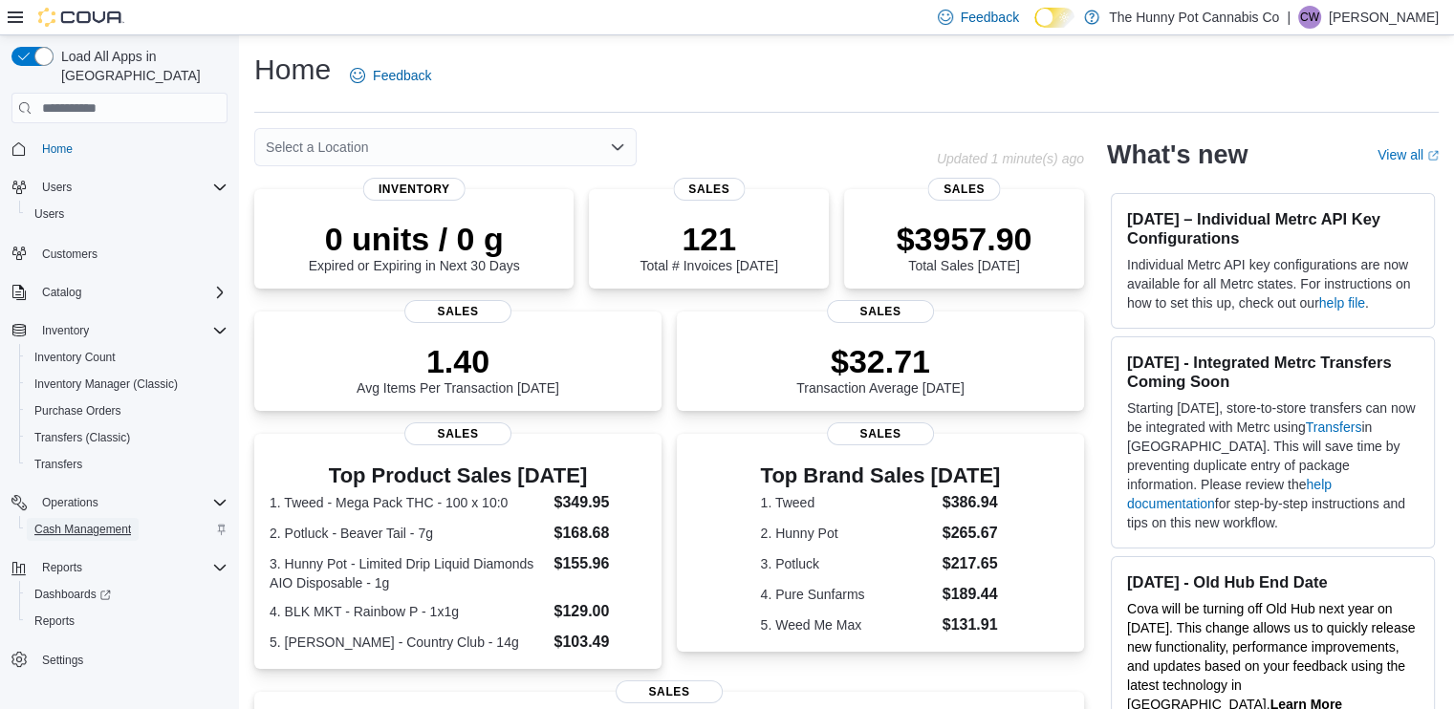
click at [108, 522] on span "Cash Management" at bounding box center [82, 529] width 97 height 15
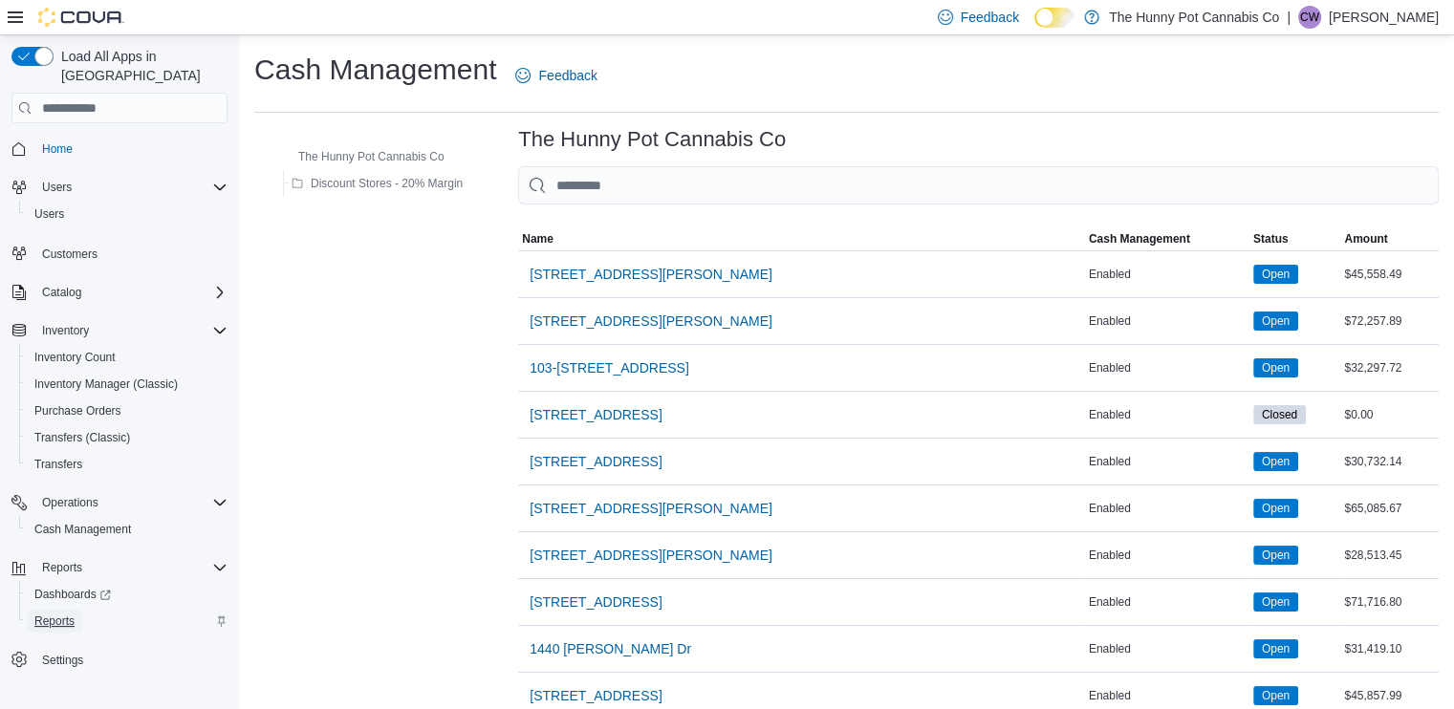
click at [60, 614] on span "Reports" at bounding box center [54, 621] width 40 height 15
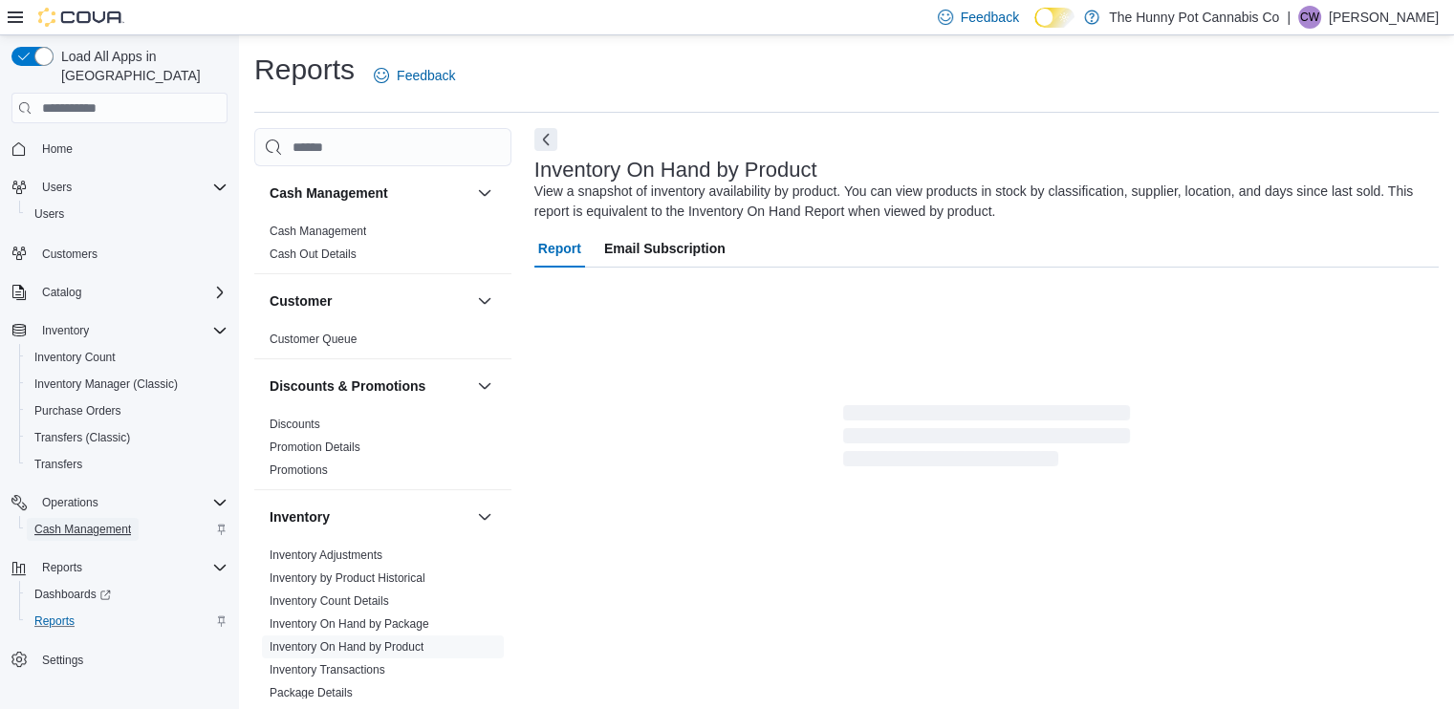
click at [94, 519] on span "Cash Management" at bounding box center [82, 529] width 97 height 23
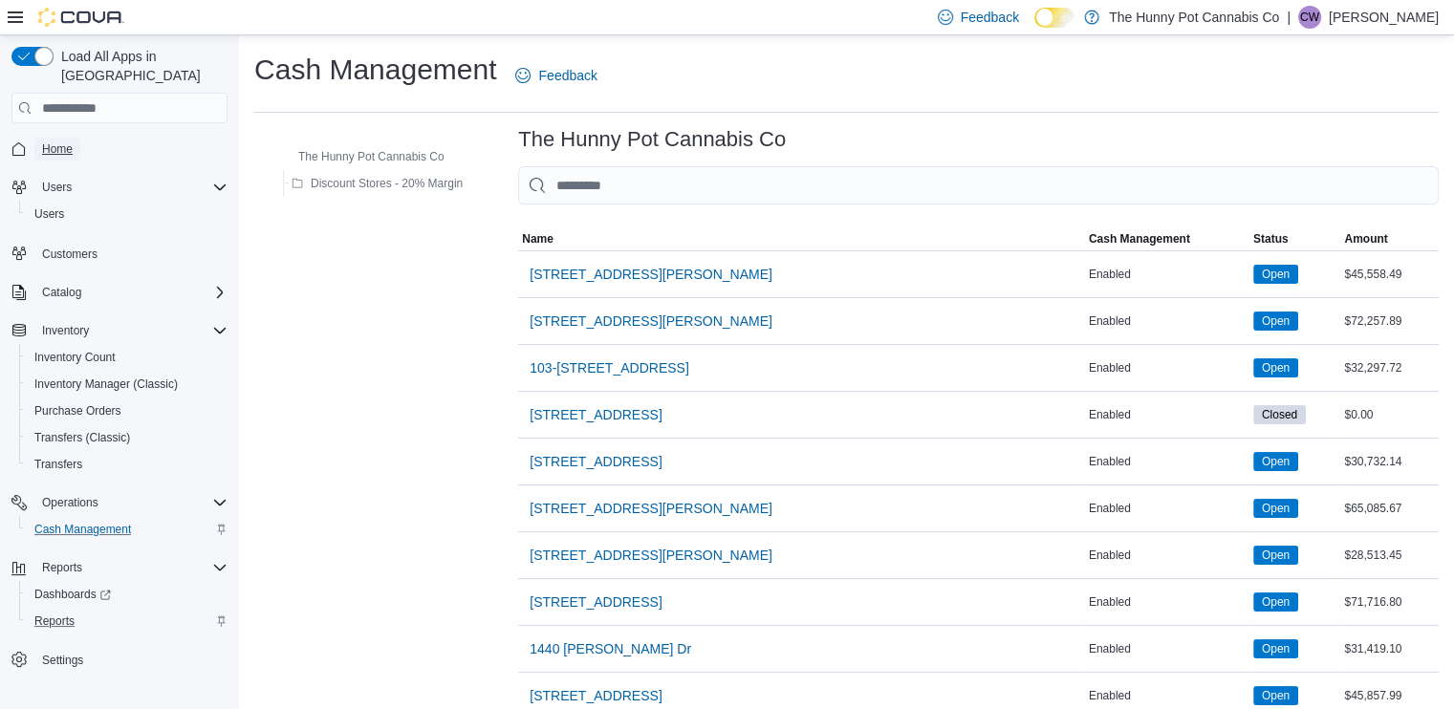
click at [54, 141] on span "Home" at bounding box center [57, 148] width 31 height 15
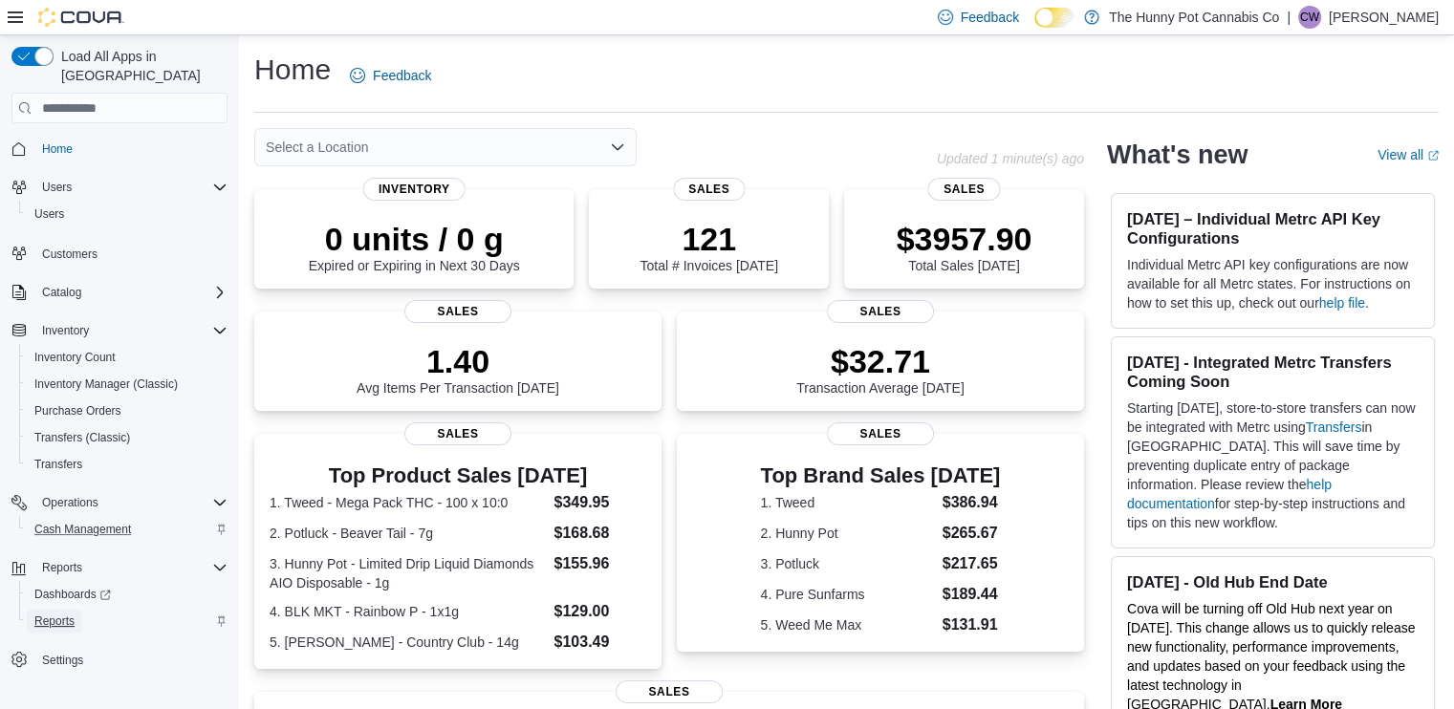
click at [57, 614] on span "Reports" at bounding box center [54, 621] width 40 height 15
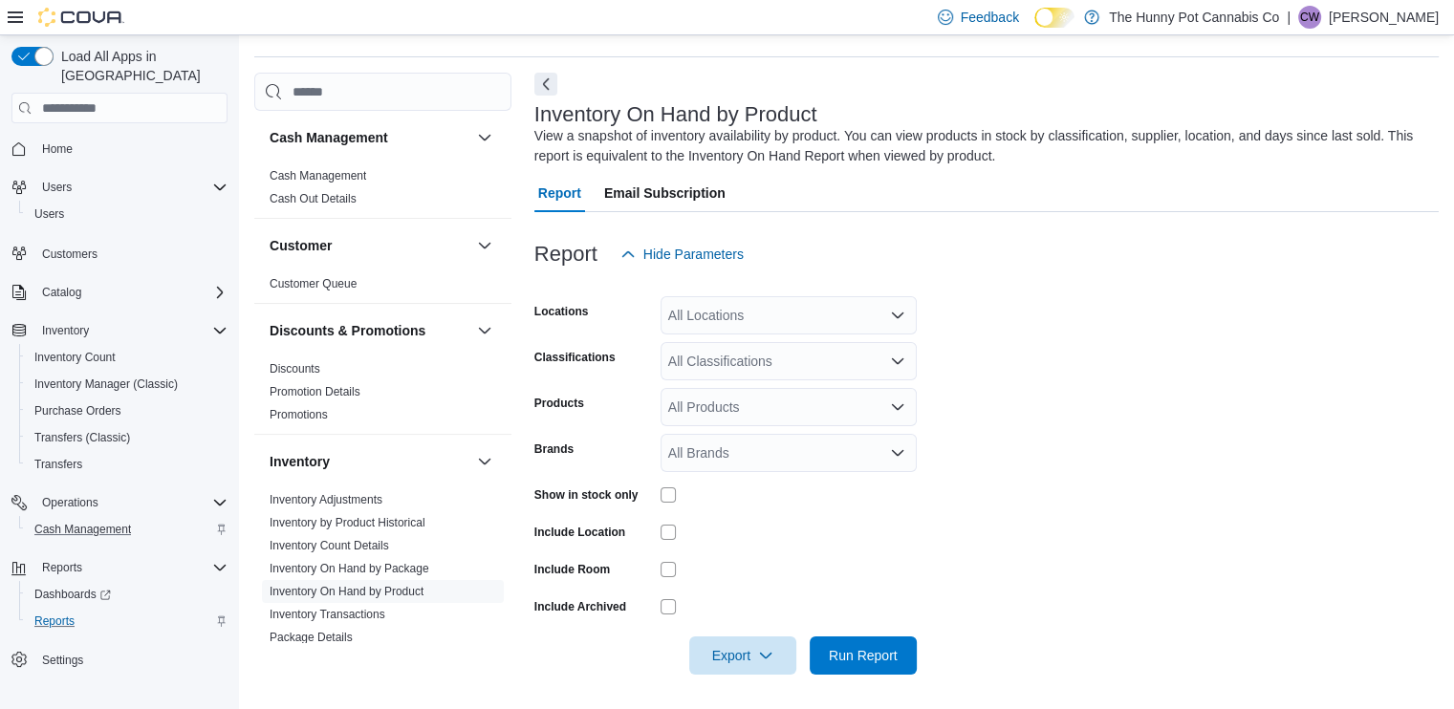
scroll to position [58, 0]
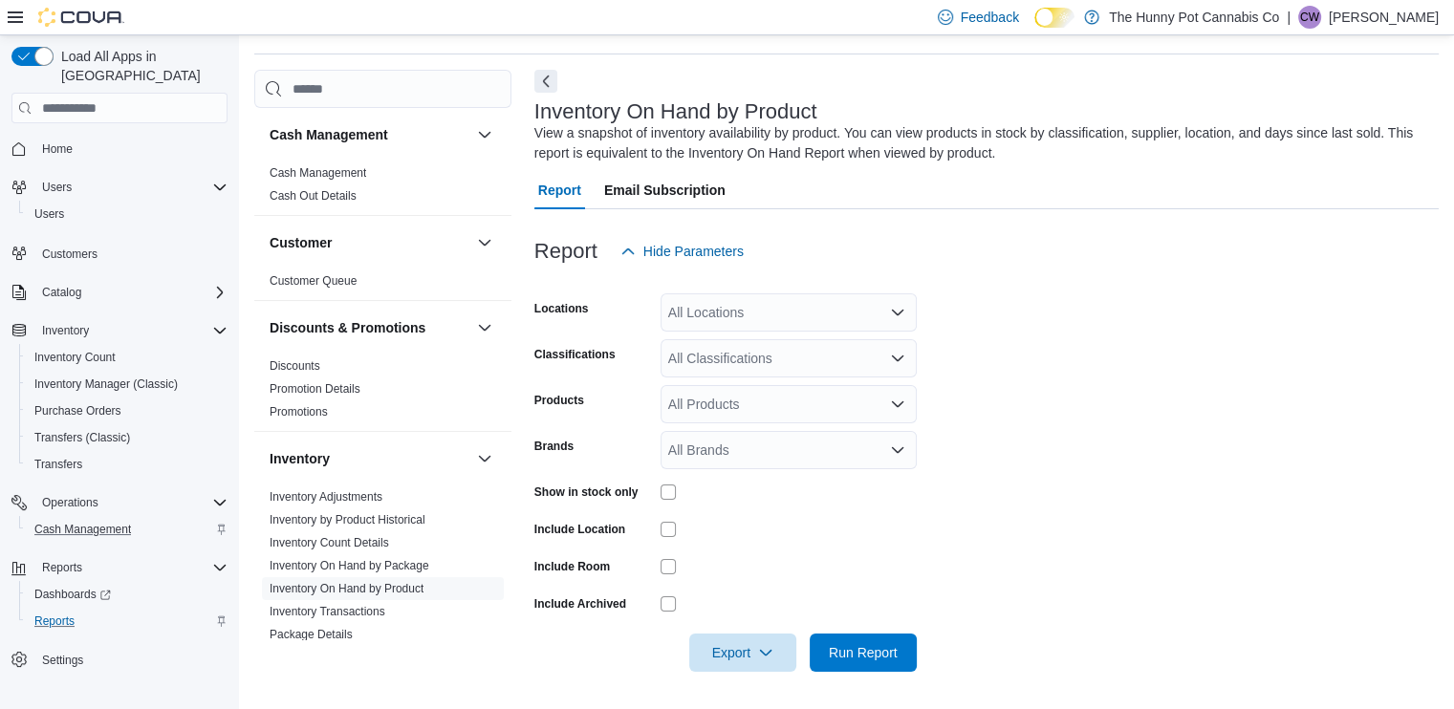
click at [898, 571] on div at bounding box center [788, 566] width 256 height 15
click at [721, 291] on div at bounding box center [986, 281] width 904 height 23
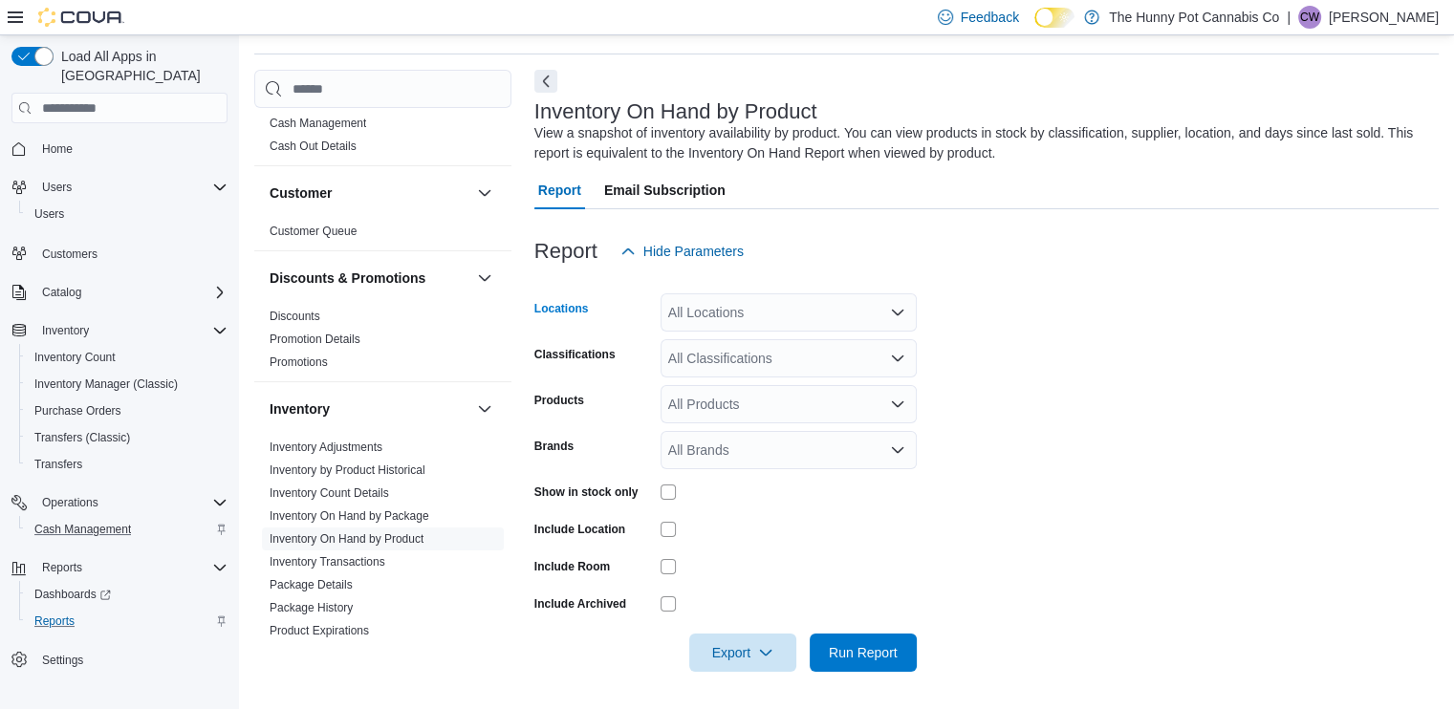
click at [743, 319] on div "All Locations" at bounding box center [788, 312] width 256 height 38
type input "****"
click at [732, 342] on span "[STREET_ADDRESS]" at bounding box center [767, 344] width 132 height 19
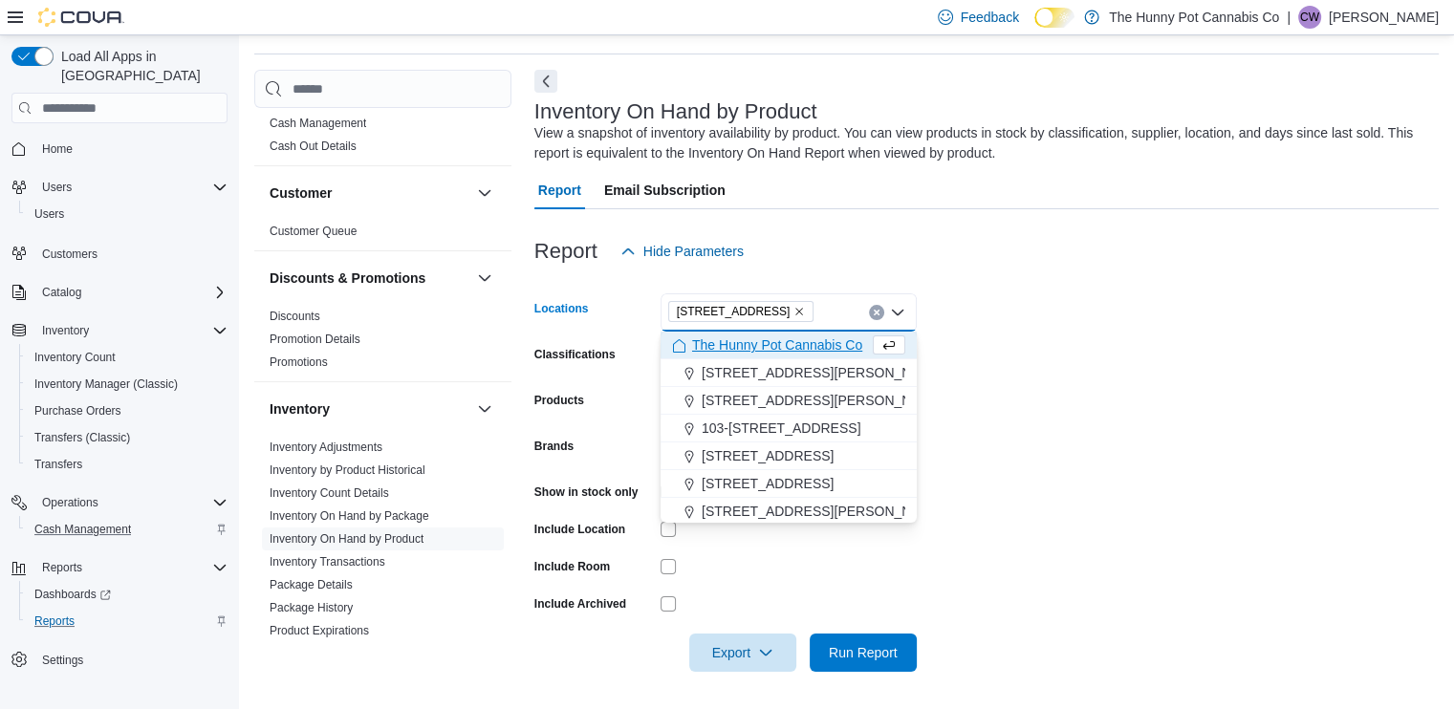
click at [1046, 403] on form "Locations [STREET_ADDRESS] Selected. [STREET_ADDRESS] Press Backspace to delete…" at bounding box center [986, 470] width 904 height 401
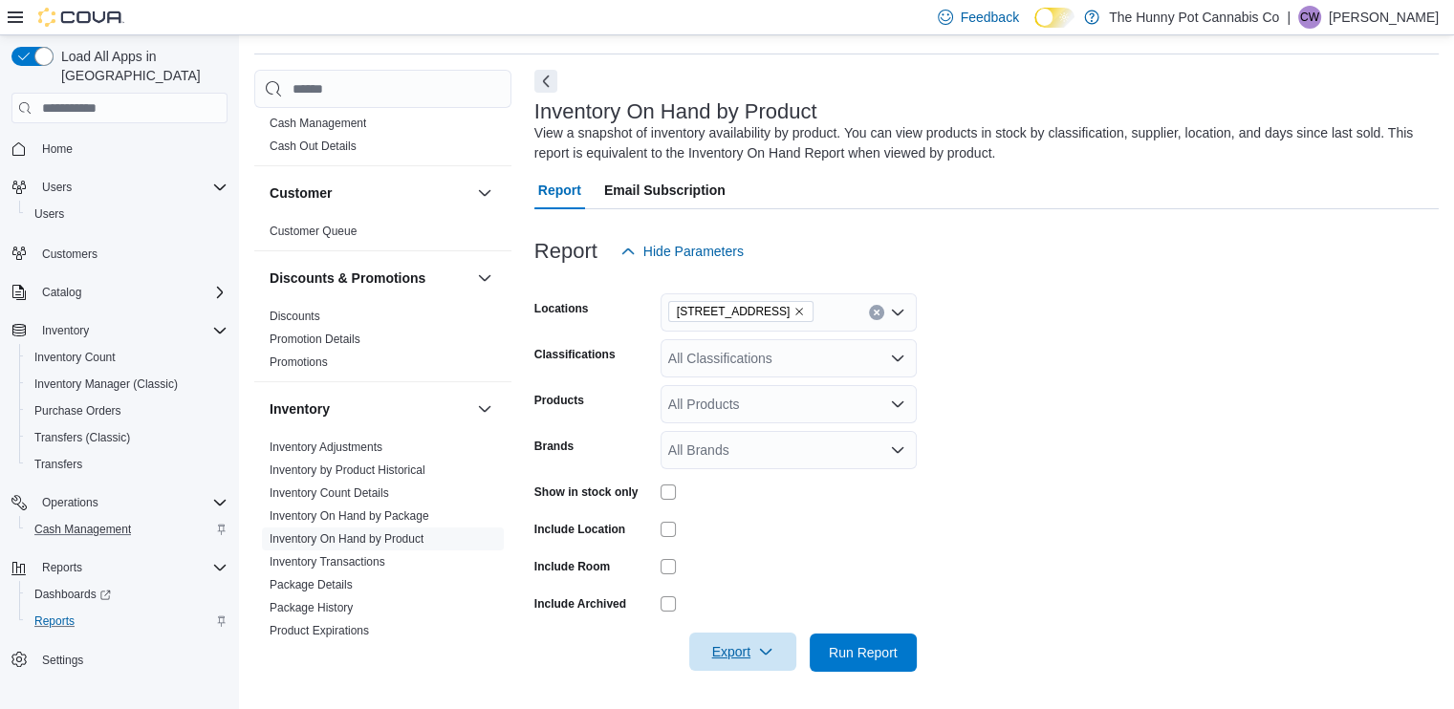
click at [728, 653] on span "Export" at bounding box center [742, 652] width 84 height 38
click at [746, 531] on span "Export to Excel" at bounding box center [745, 535] width 86 height 15
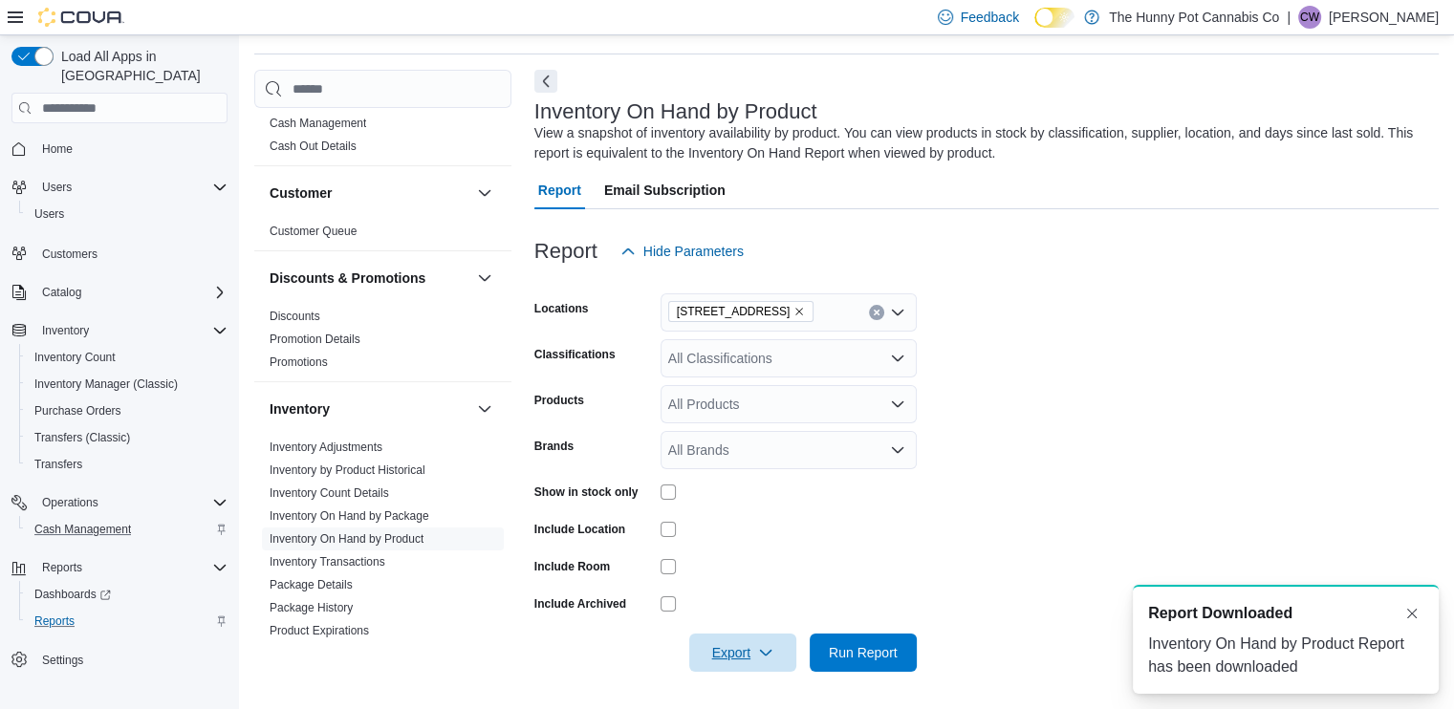
scroll to position [0, 0]
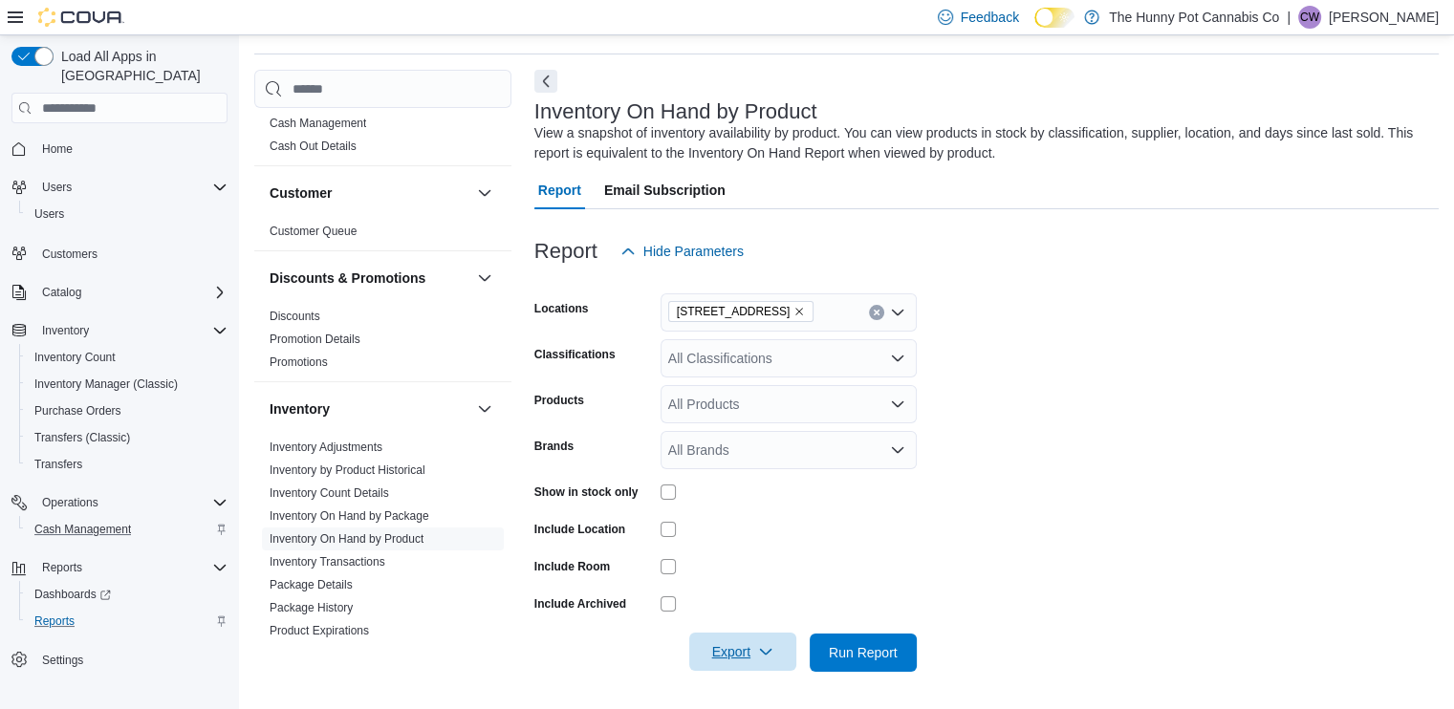
click at [768, 635] on span "Export" at bounding box center [742, 652] width 84 height 38
click at [765, 543] on span "Export to Excel" at bounding box center [745, 535] width 86 height 15
click at [73, 138] on link "Home" at bounding box center [57, 149] width 46 height 23
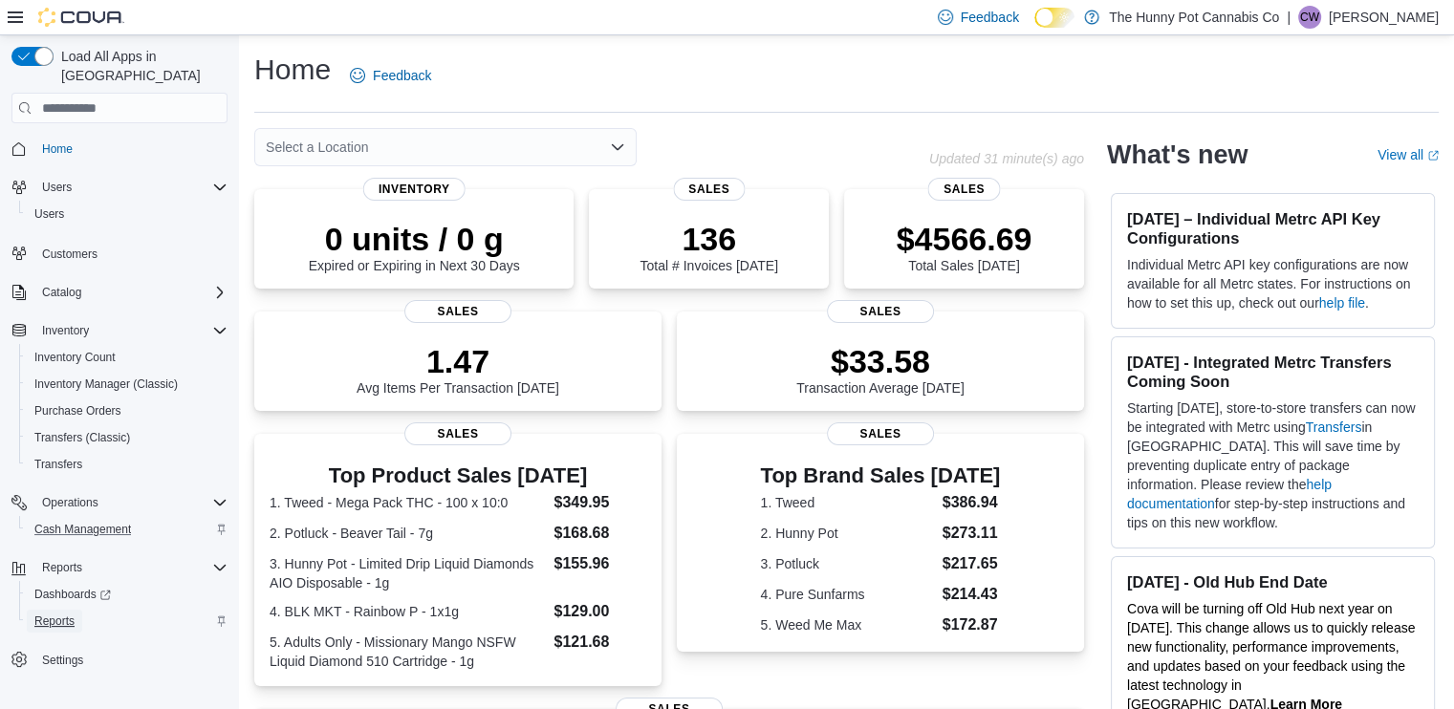
click at [54, 614] on span "Reports" at bounding box center [54, 621] width 40 height 15
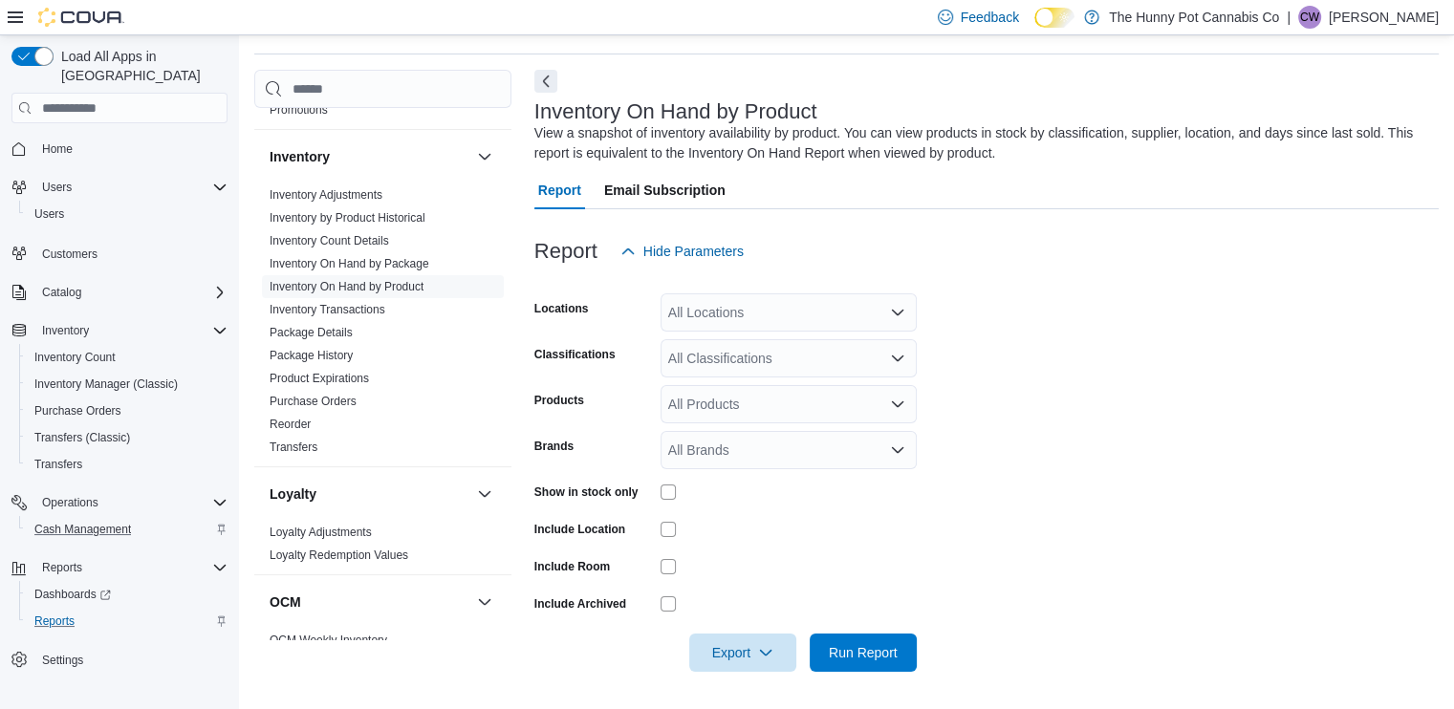
scroll to position [302, 0]
click at [742, 323] on div "All Locations" at bounding box center [788, 312] width 256 height 38
type input "****"
click at [1042, 362] on form "Locations [STREET_ADDRESS] Classifications All Classifications Products All Pro…" at bounding box center [986, 470] width 904 height 401
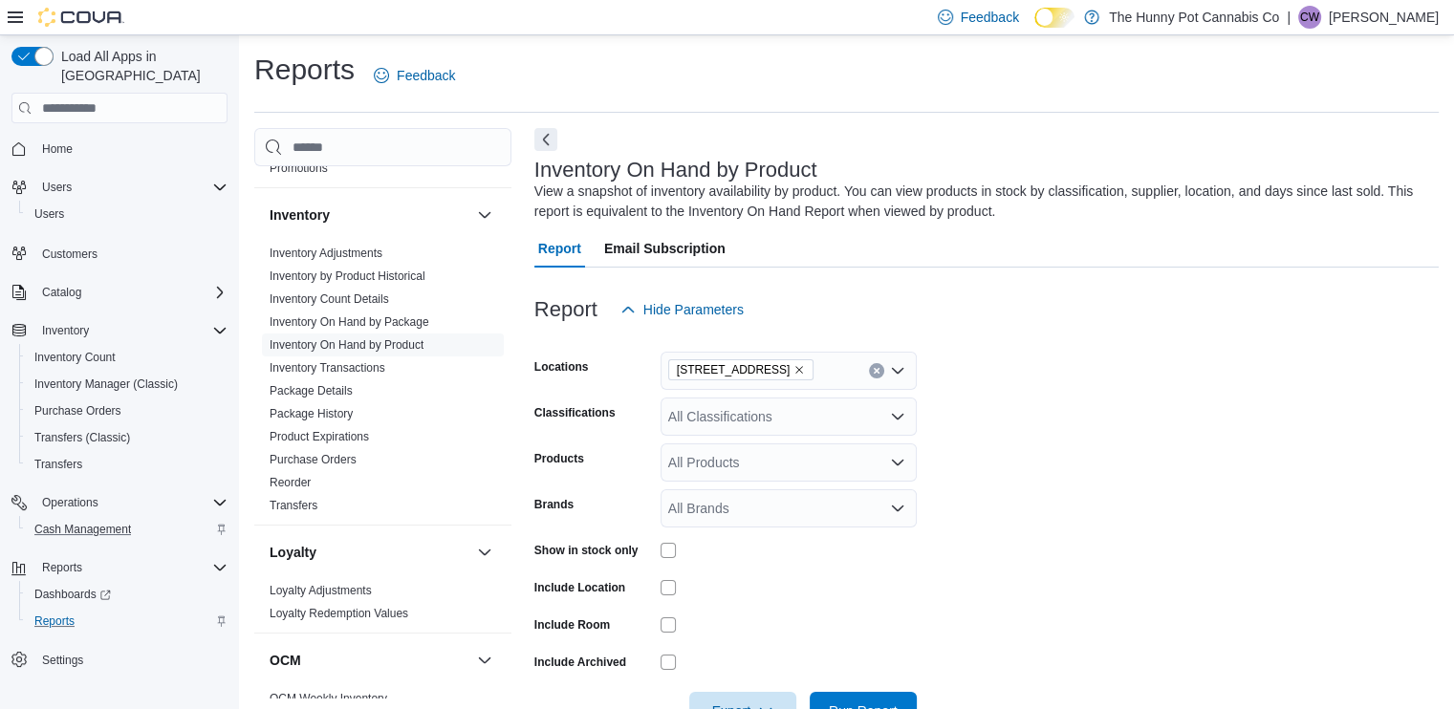
scroll to position [58, 0]
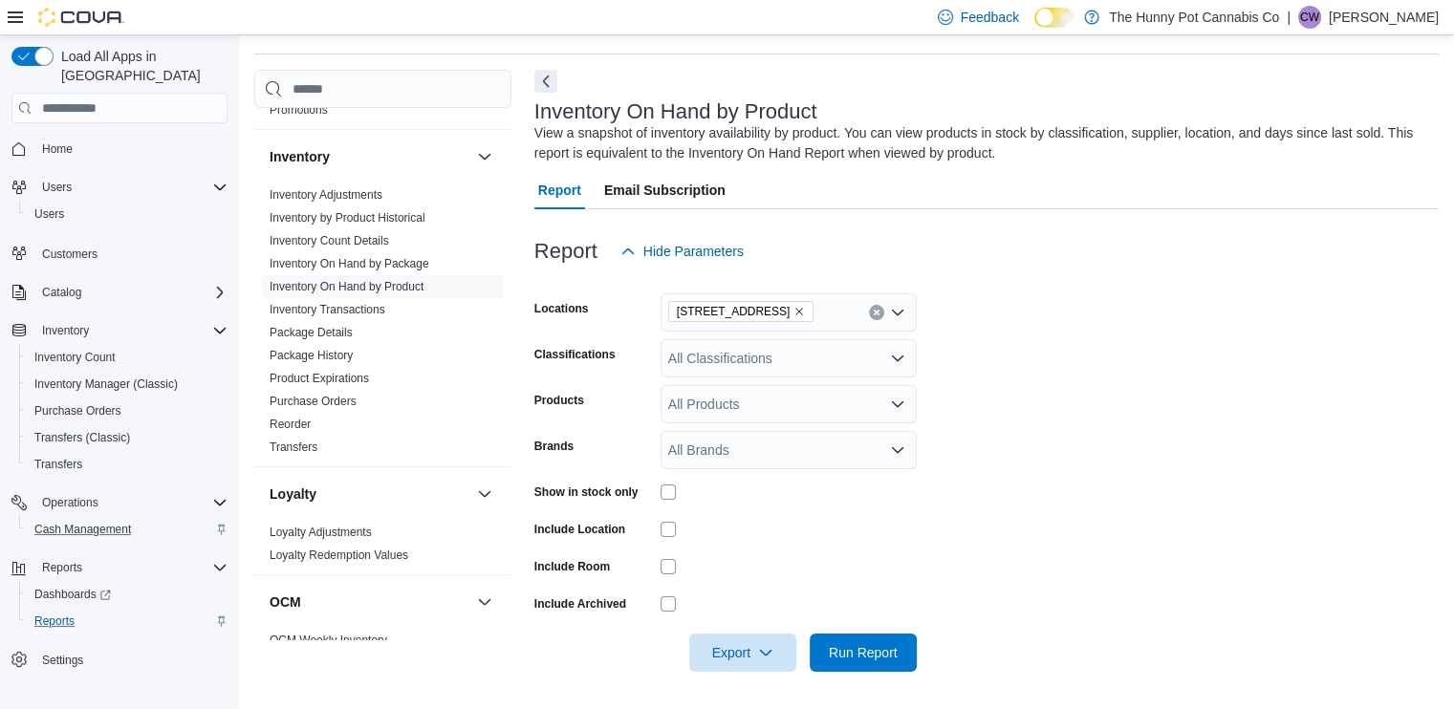
click at [921, 511] on form "Locations [STREET_ADDRESS] Classifications All Classifications Products All Pro…" at bounding box center [986, 470] width 904 height 401
click at [741, 644] on span "Export" at bounding box center [742, 652] width 84 height 38
click at [761, 539] on span "Export to Excel" at bounding box center [745, 535] width 86 height 15
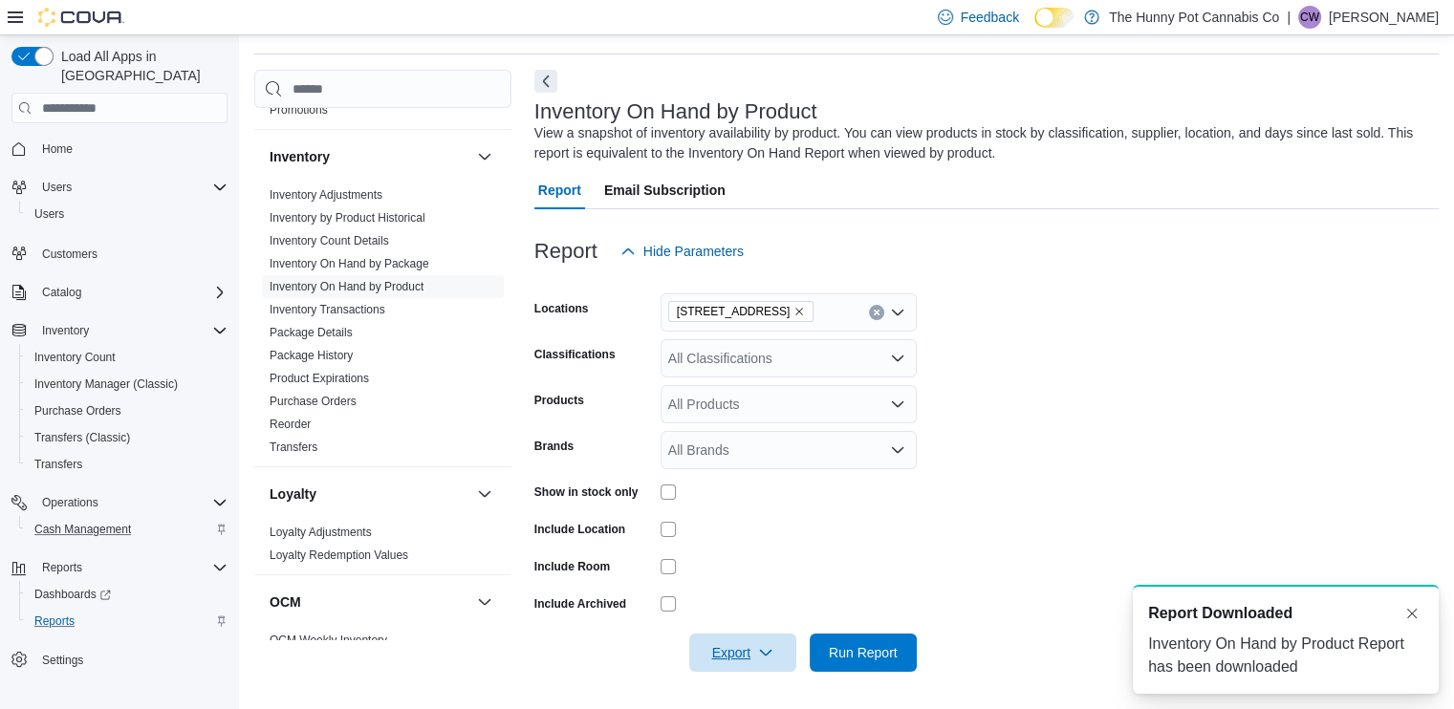
scroll to position [0, 0]
